Goal: Navigation & Orientation: Understand site structure

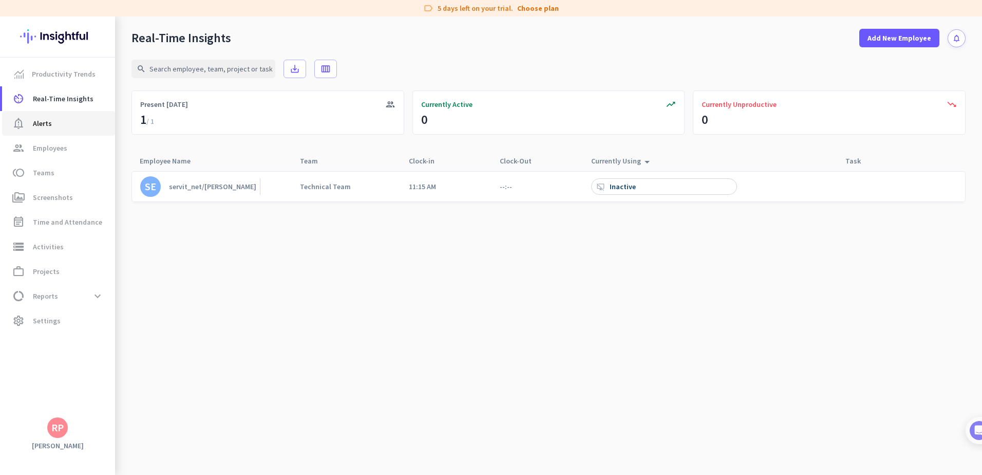
click at [85, 120] on span "notification_important Alerts" at bounding box center [58, 123] width 97 height 12
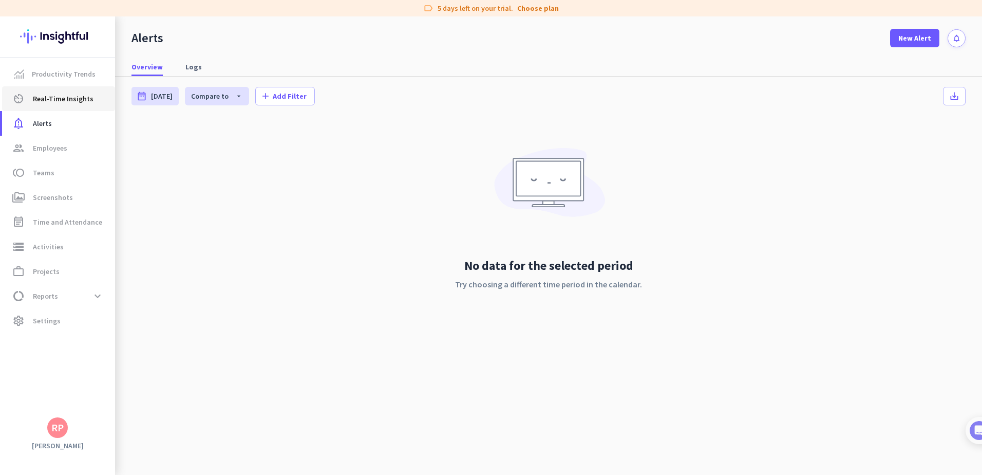
click at [74, 104] on span "Real-Time Insights" at bounding box center [63, 98] width 61 height 12
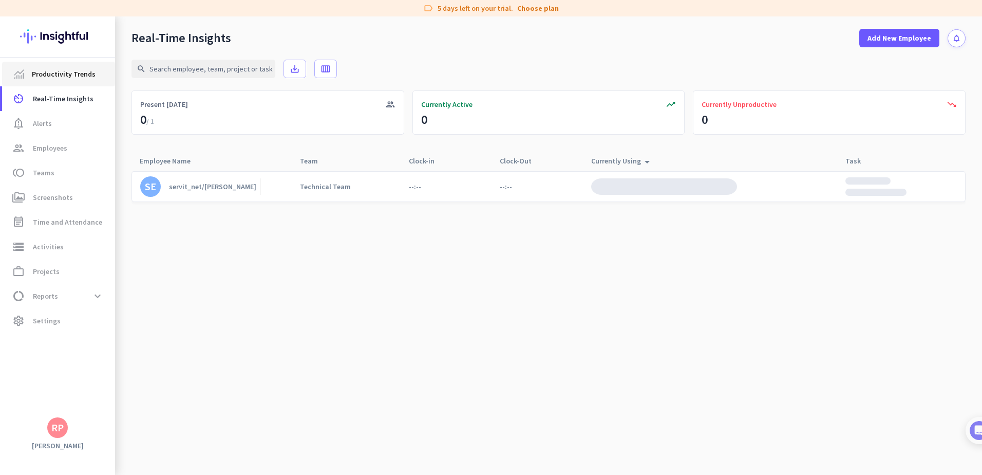
click at [72, 74] on span "Productivity Trends" at bounding box center [64, 74] width 64 height 12
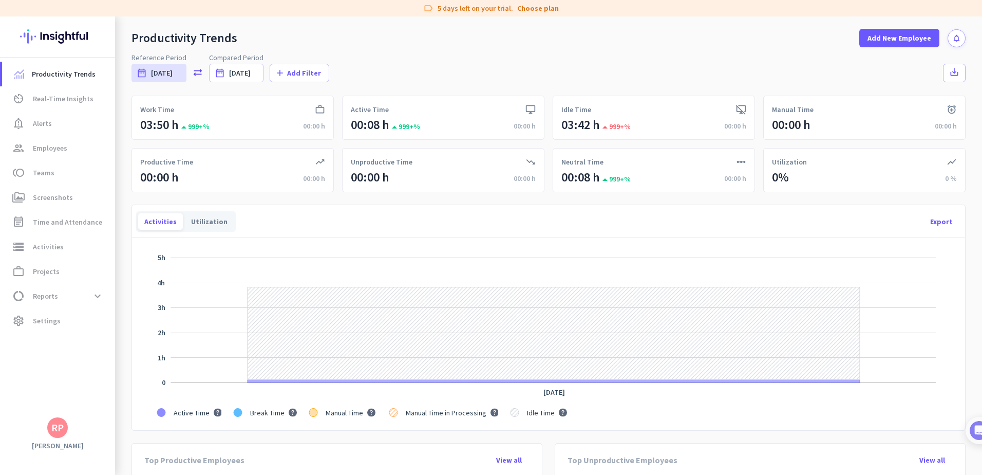
click at [510, 82] on div "Reference Period date_range [DATE] [DATE] - [DATE] sync_alt Compared Period dat…" at bounding box center [549, 67] width 834 height 30
click at [57, 153] on span "Employees" at bounding box center [50, 148] width 34 height 12
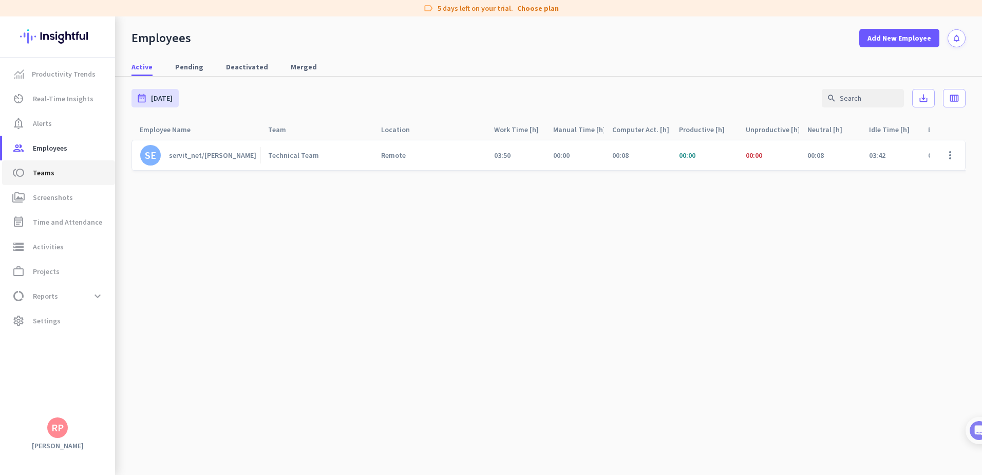
click at [51, 173] on span "Teams" at bounding box center [44, 172] width 22 height 12
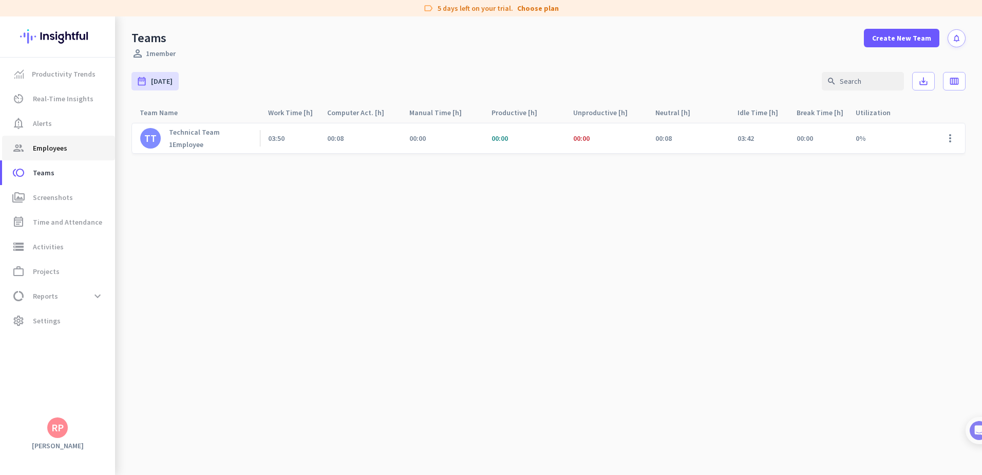
click at [52, 157] on link "group Employees" at bounding box center [58, 148] width 113 height 25
